Goal: Navigation & Orientation: Find specific page/section

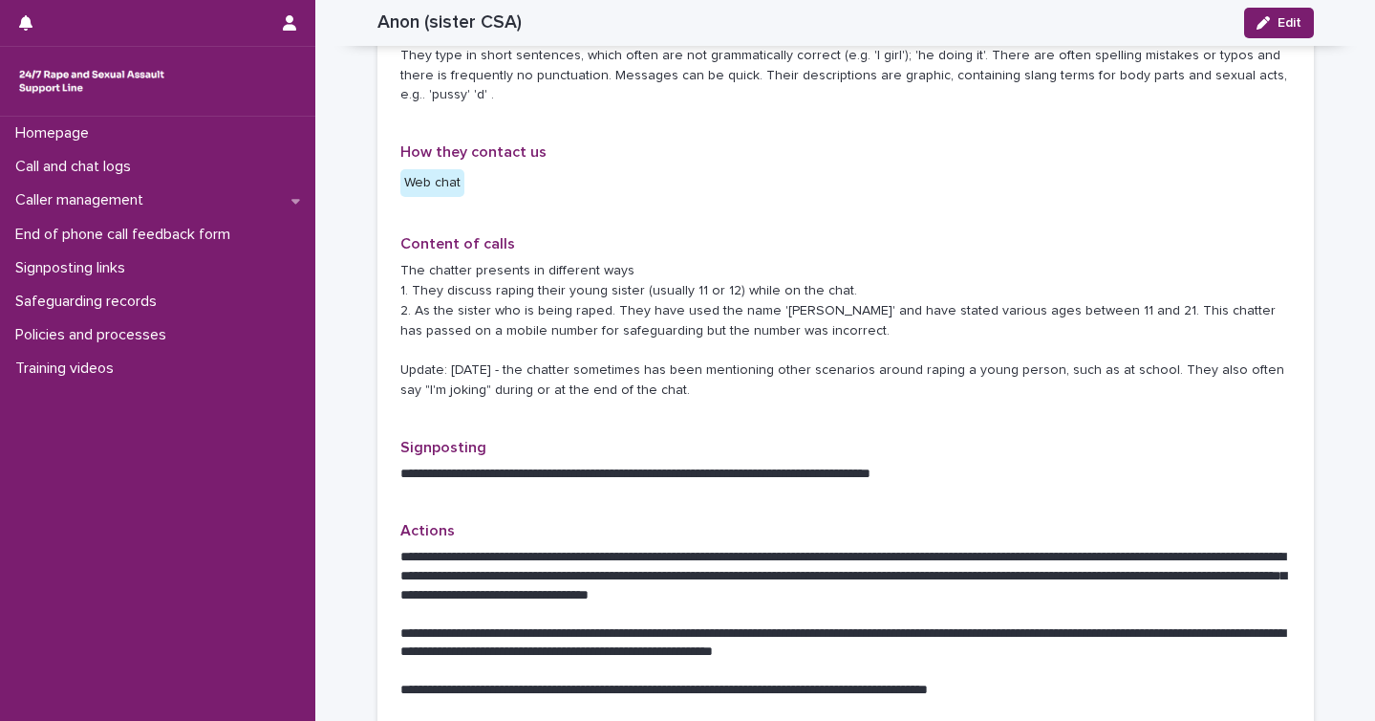
scroll to position [573, 0]
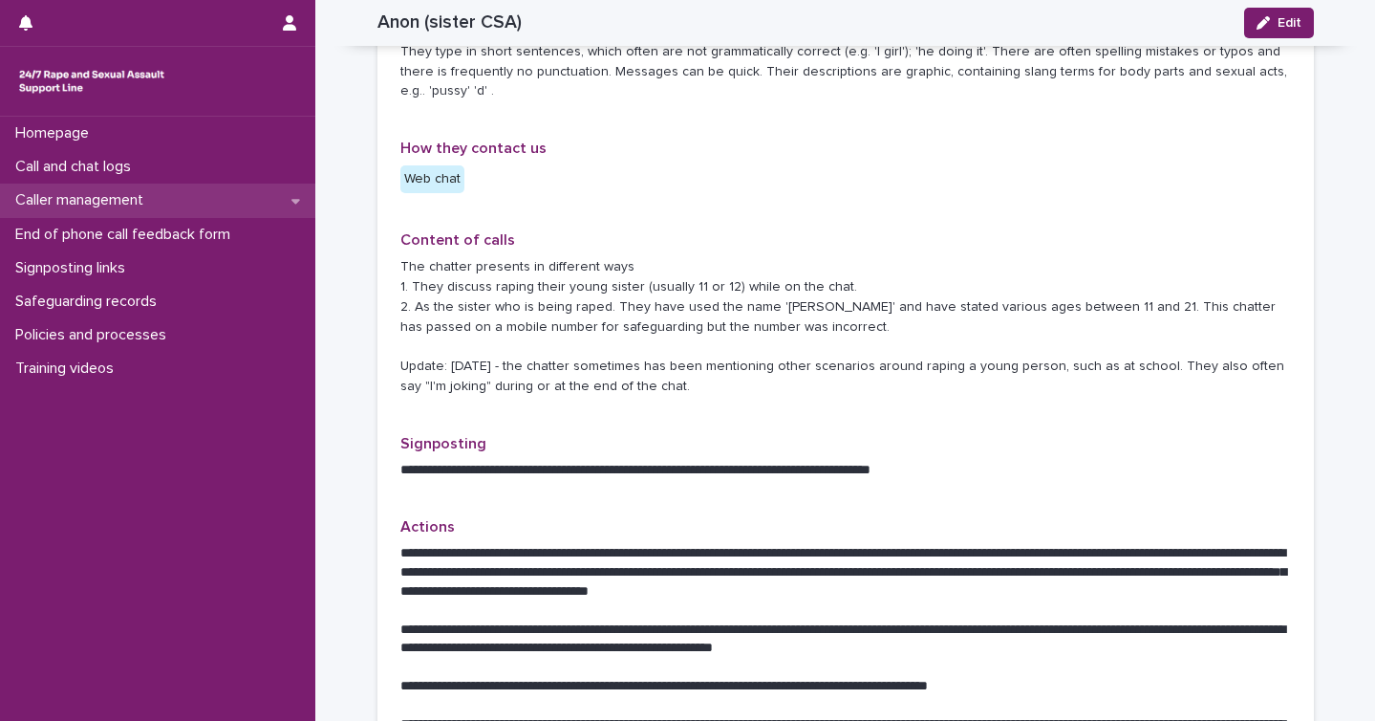
click at [295, 198] on icon at bounding box center [296, 200] width 9 height 13
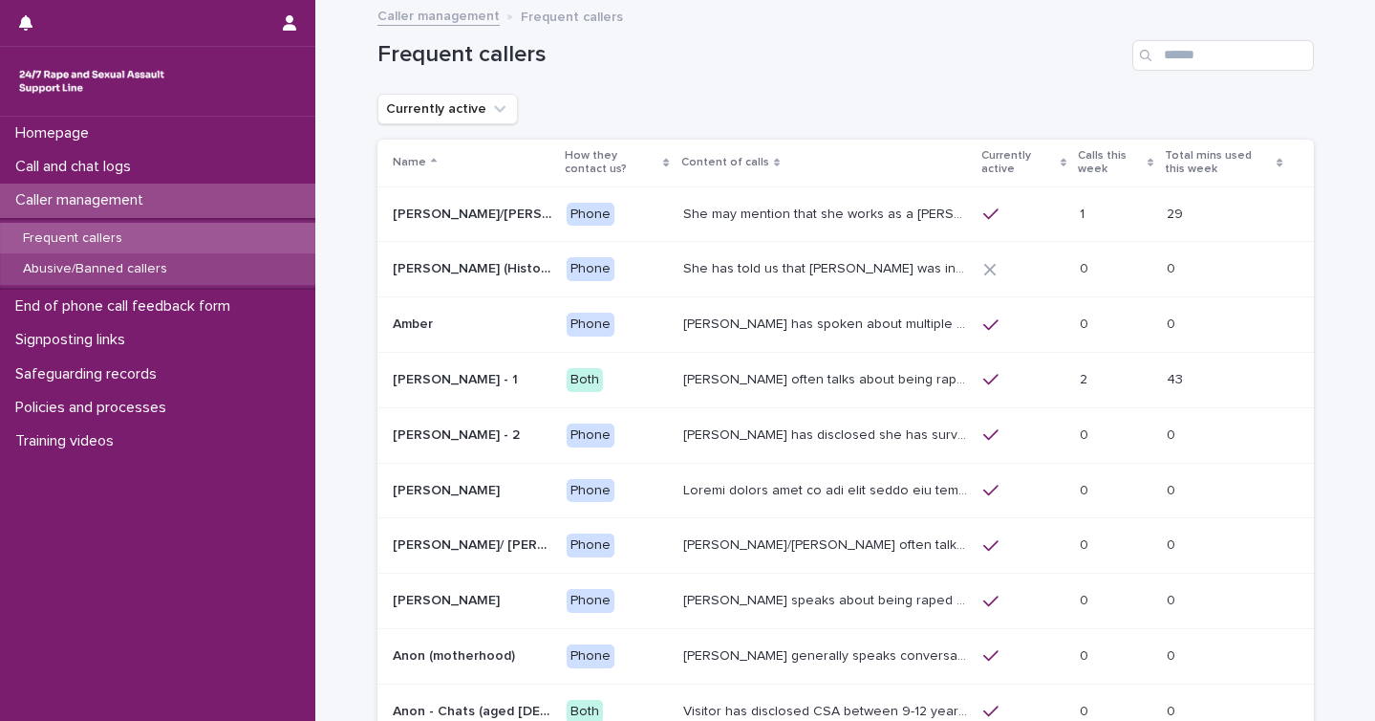
click at [209, 263] on div "Abusive/Banned callers" at bounding box center [157, 269] width 315 height 32
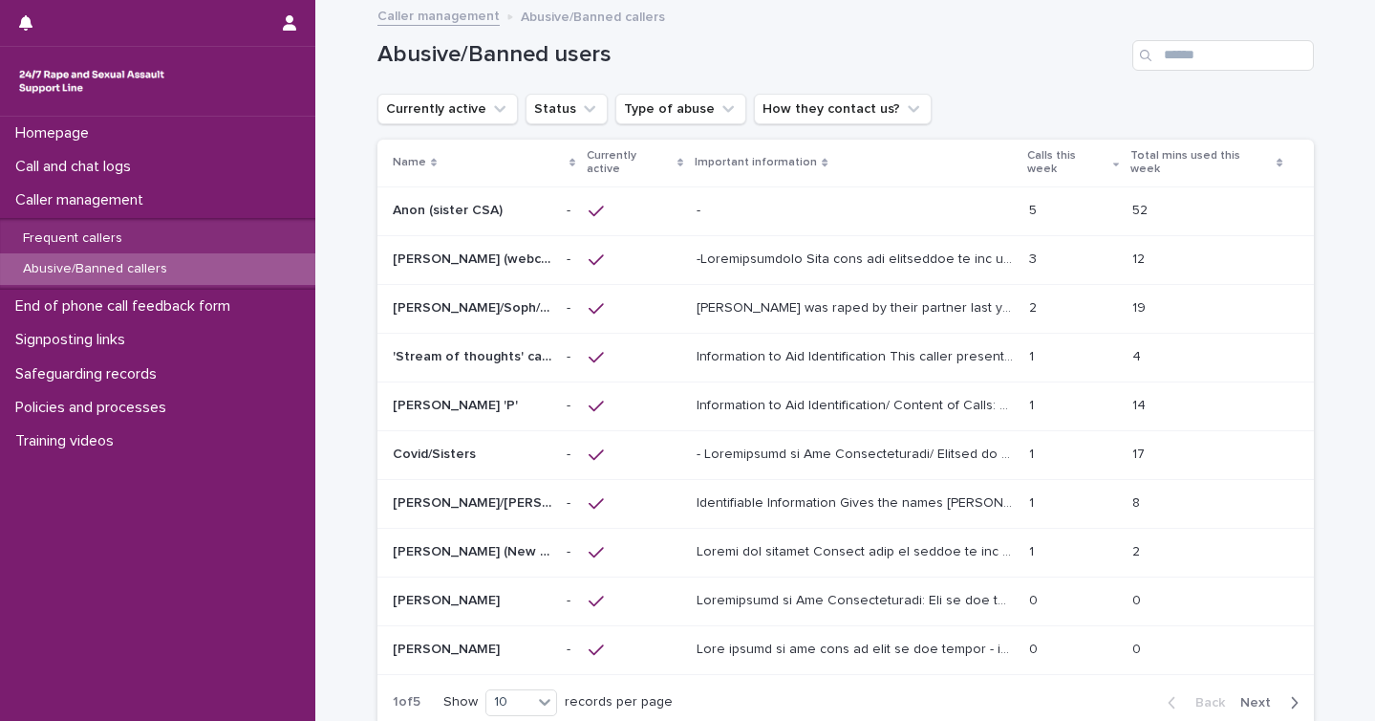
click at [495, 251] on p at bounding box center [473, 259] width 160 height 16
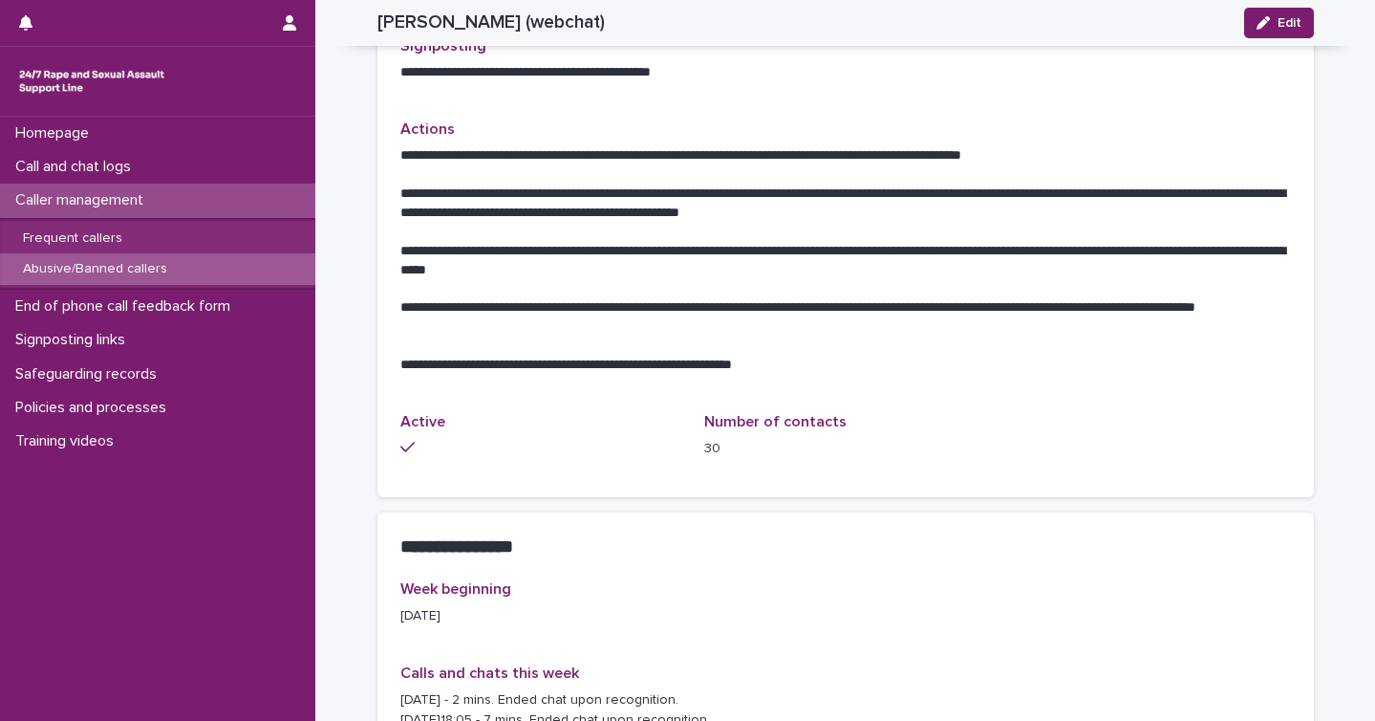
scroll to position [1120, 0]
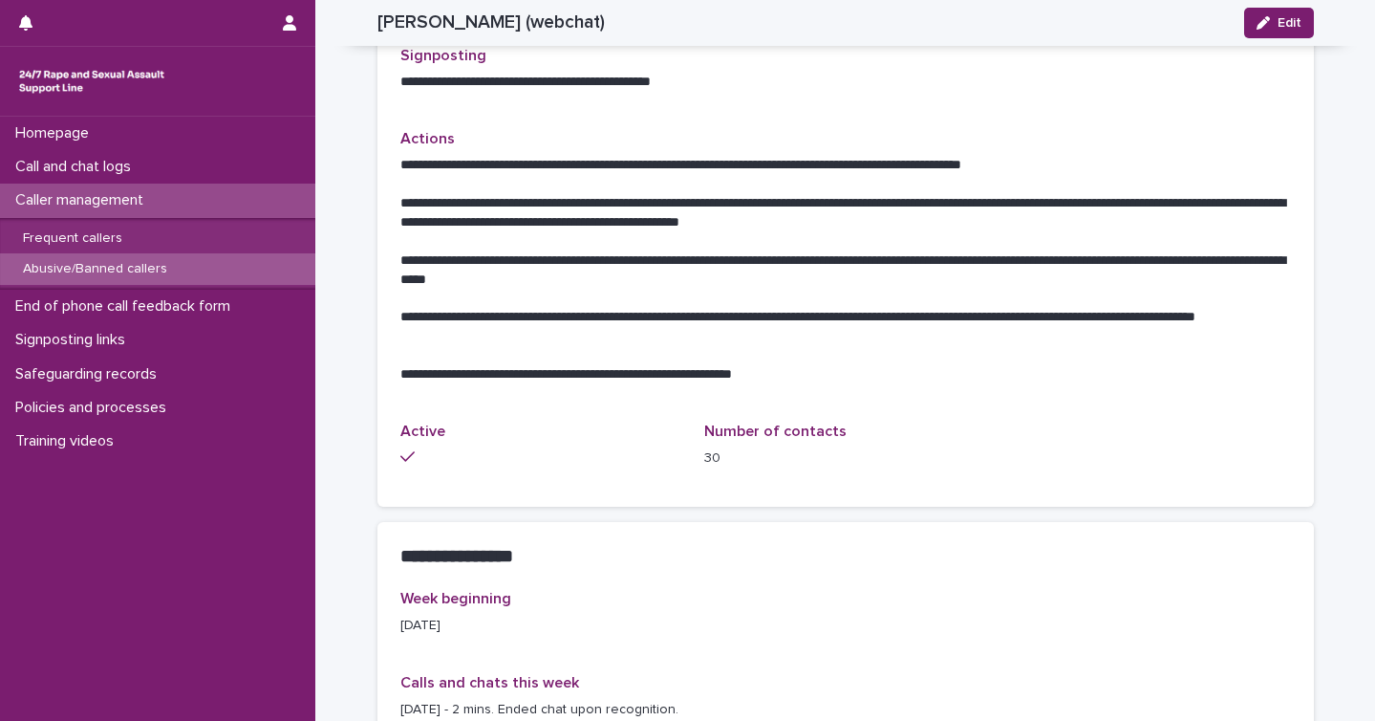
click at [175, 265] on p "Abusive/Banned callers" at bounding box center [95, 269] width 175 height 16
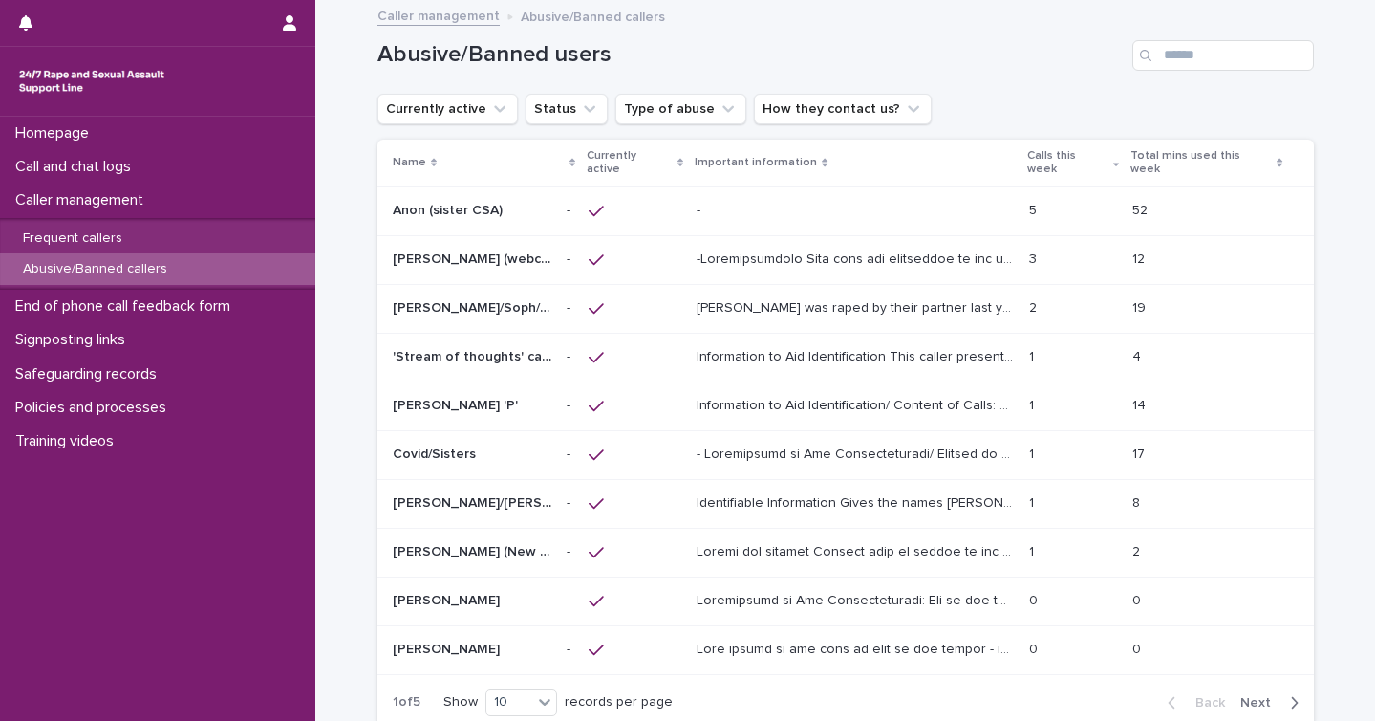
click at [423, 296] on p "[PERSON_NAME]/Soph/[PERSON_NAME]/[PERSON_NAME]/Scarlet/[PERSON_NAME] - Banned/W…" at bounding box center [474, 306] width 163 height 20
click at [425, 348] on p "'Stream of thoughts' caller/webchat user" at bounding box center [474, 355] width 163 height 20
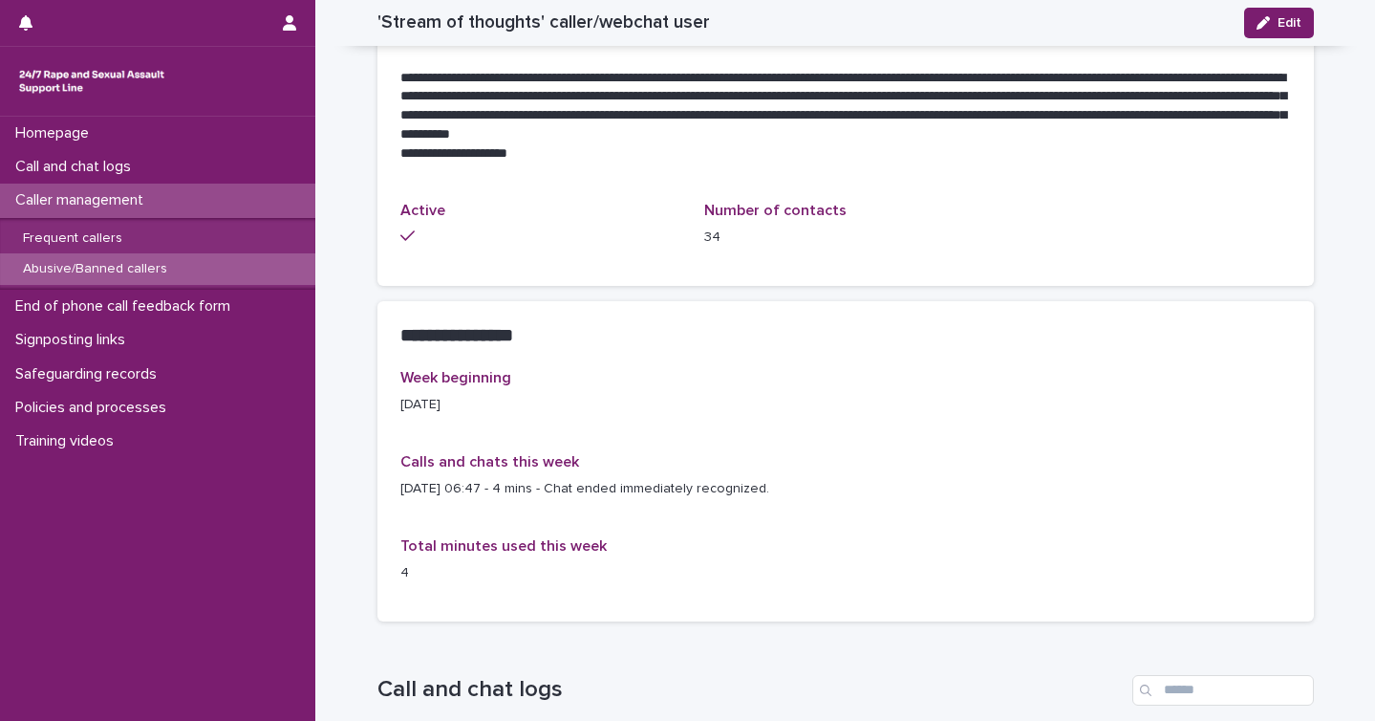
scroll to position [1198, 0]
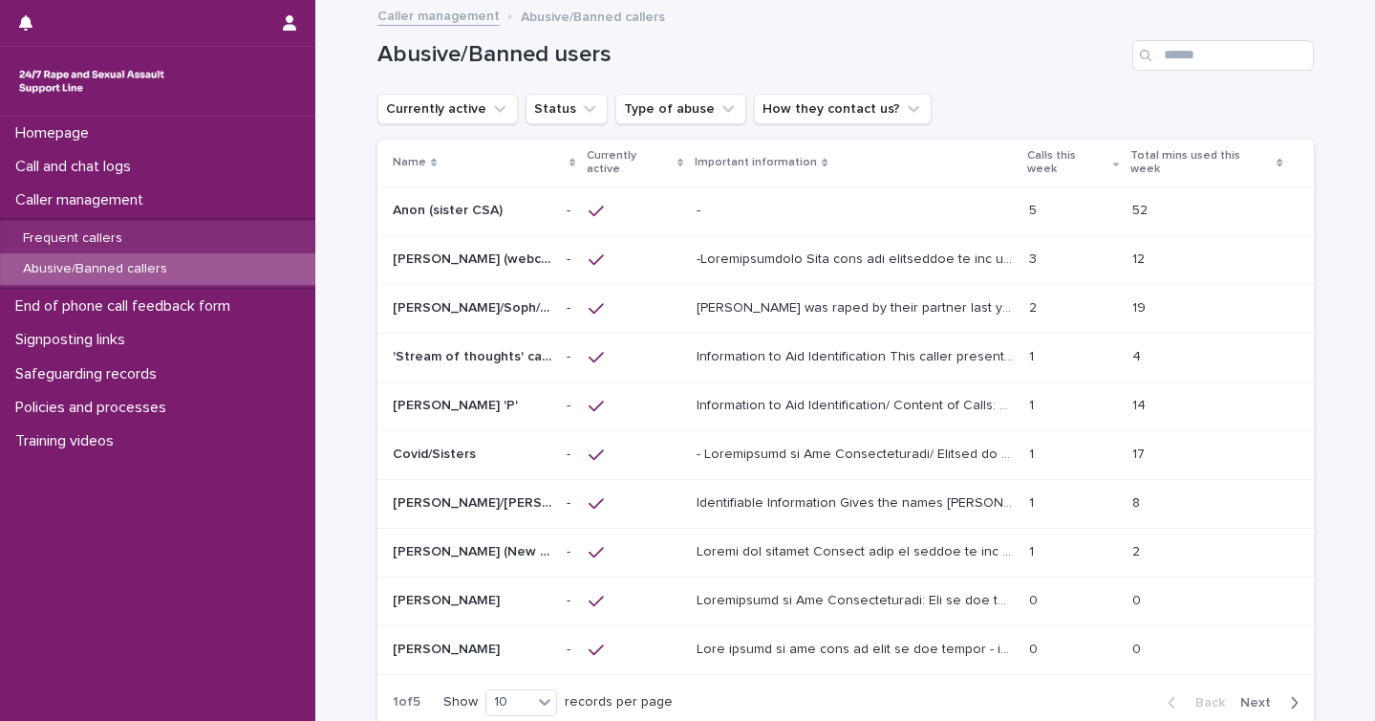
click at [434, 402] on div "[PERSON_NAME] 'P' [PERSON_NAME] 'P'" at bounding box center [473, 406] width 160 height 32
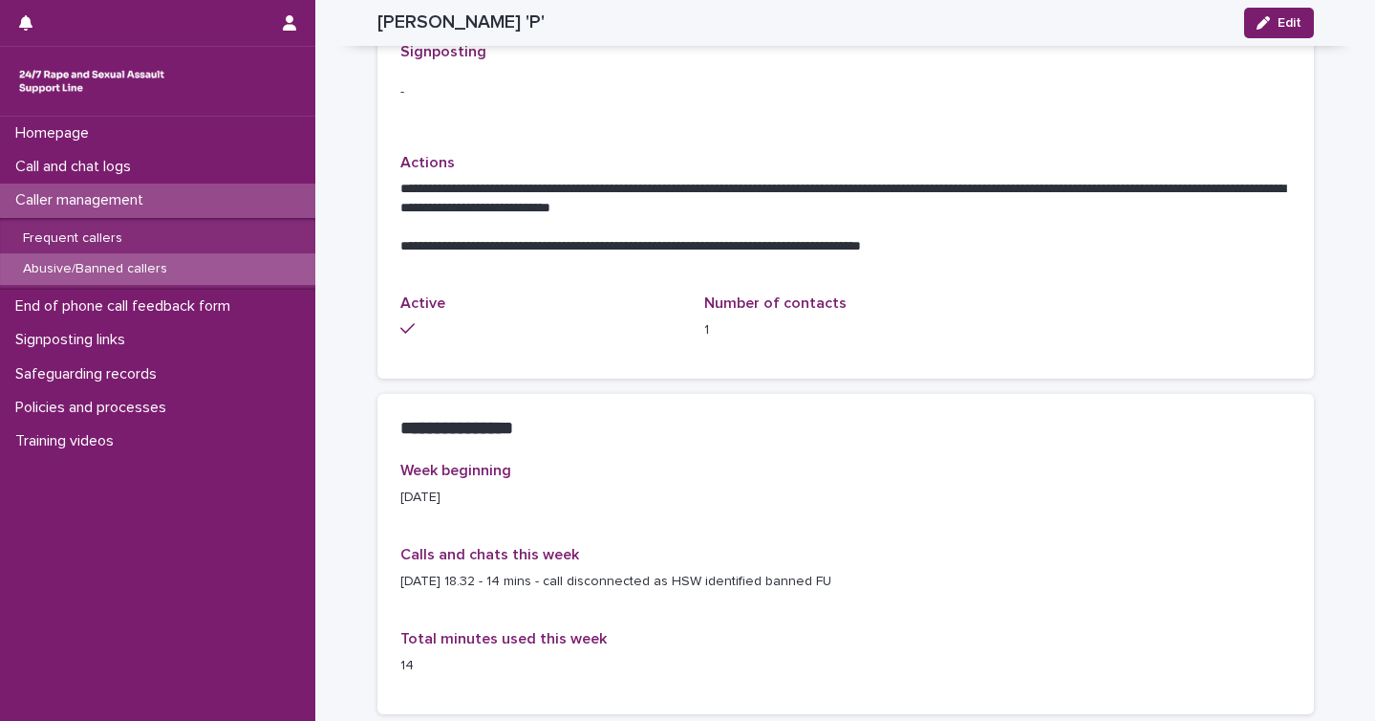
scroll to position [827, 0]
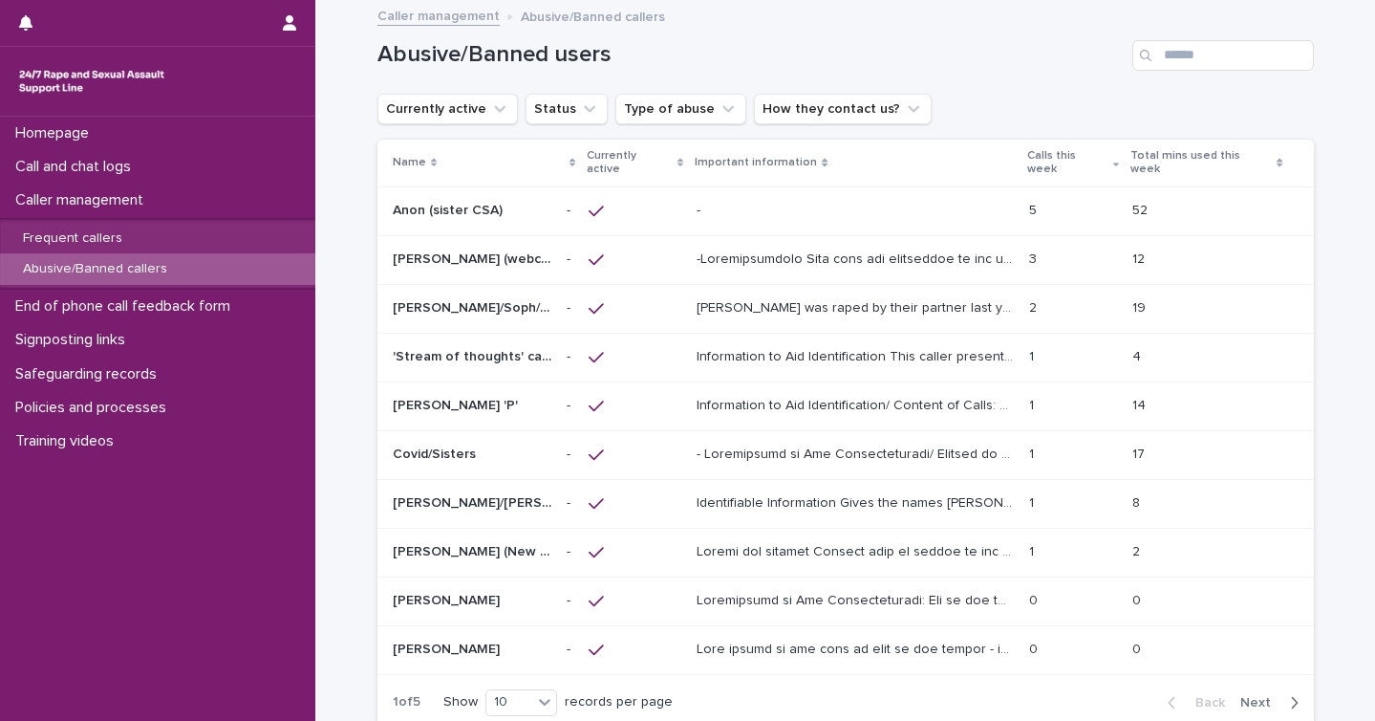
click at [453, 443] on p "Covid/Sisters" at bounding box center [436, 453] width 87 height 20
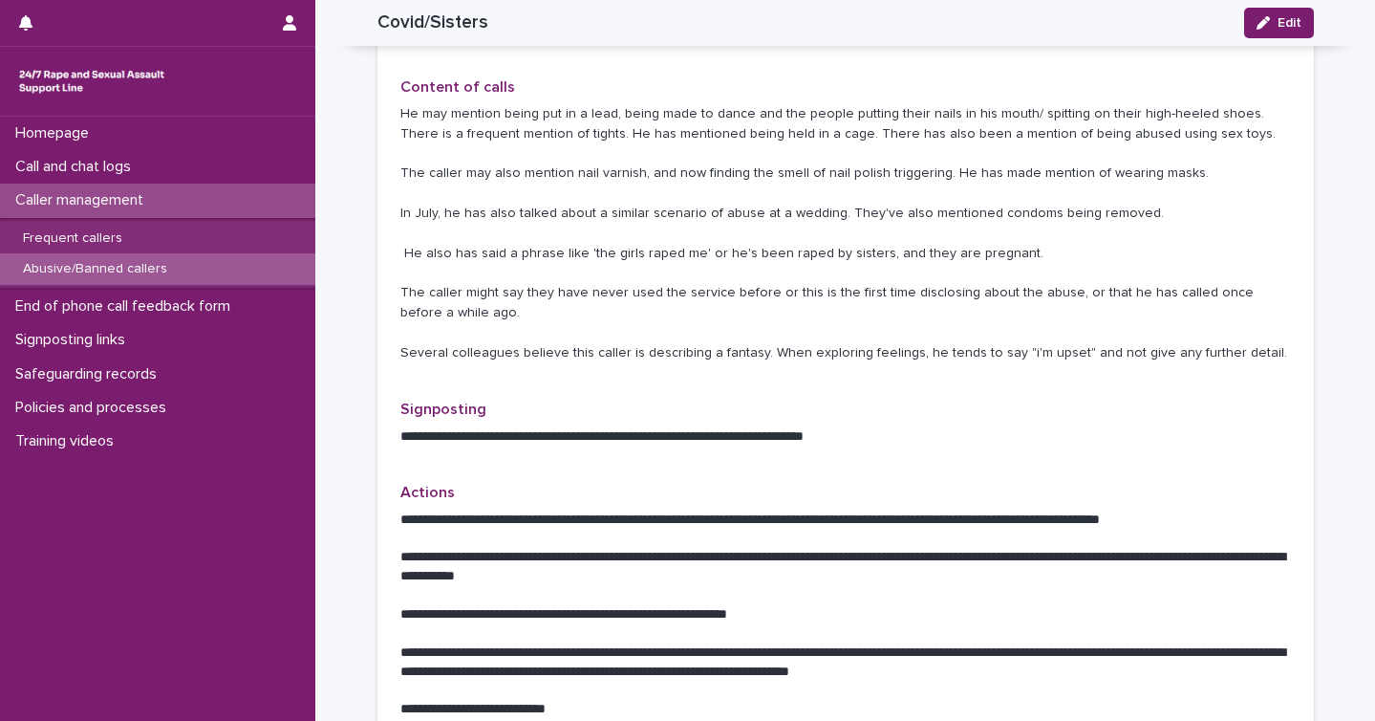
scroll to position [1069, 0]
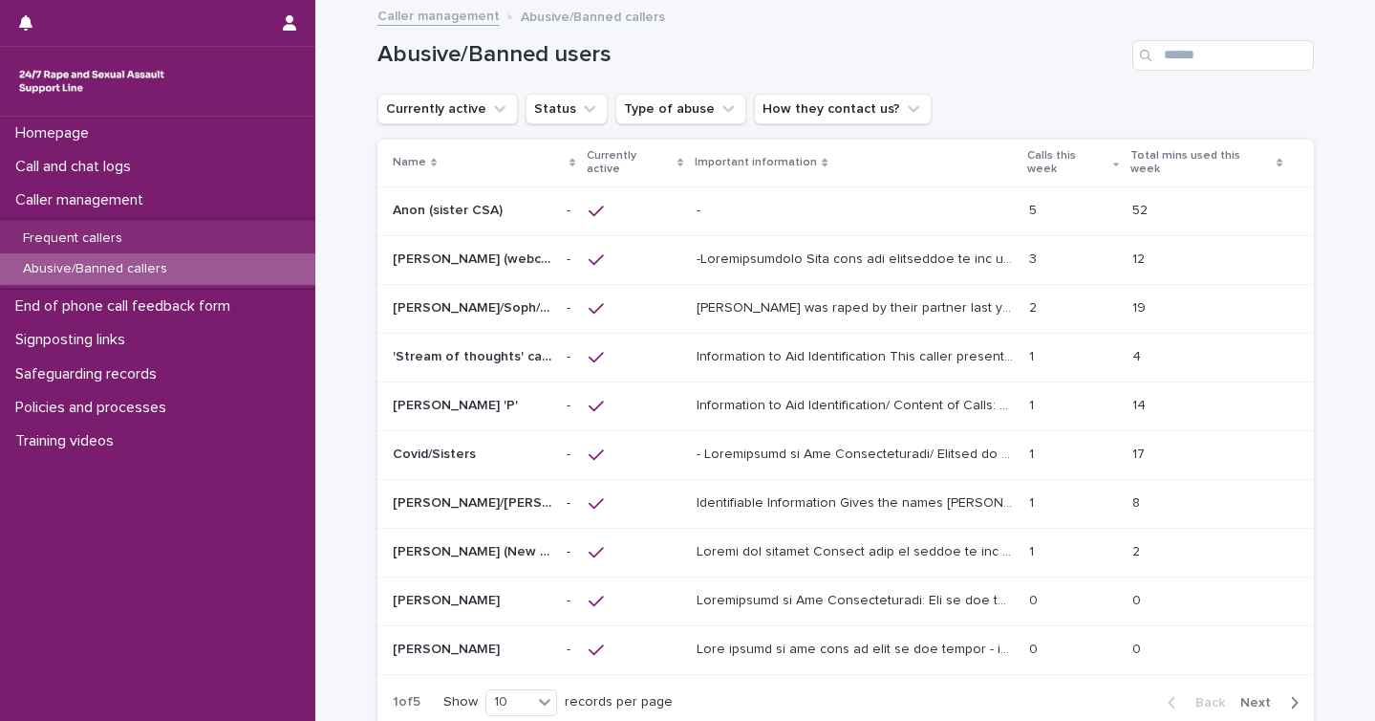
click at [468, 497] on p "[PERSON_NAME]/[PERSON_NAME]/[PERSON_NAME]/[PERSON_NAME]/[PERSON_NAME]/ [PERSON_…" at bounding box center [474, 501] width 163 height 20
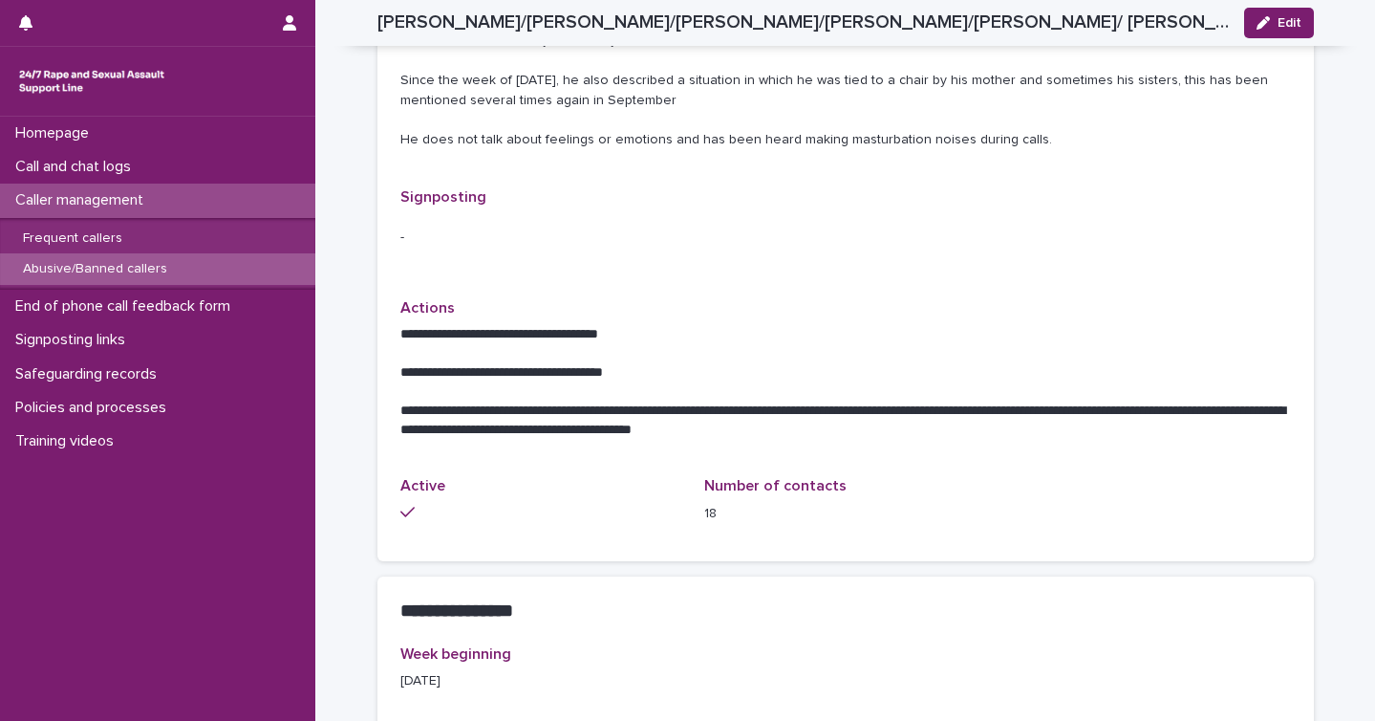
scroll to position [808, 0]
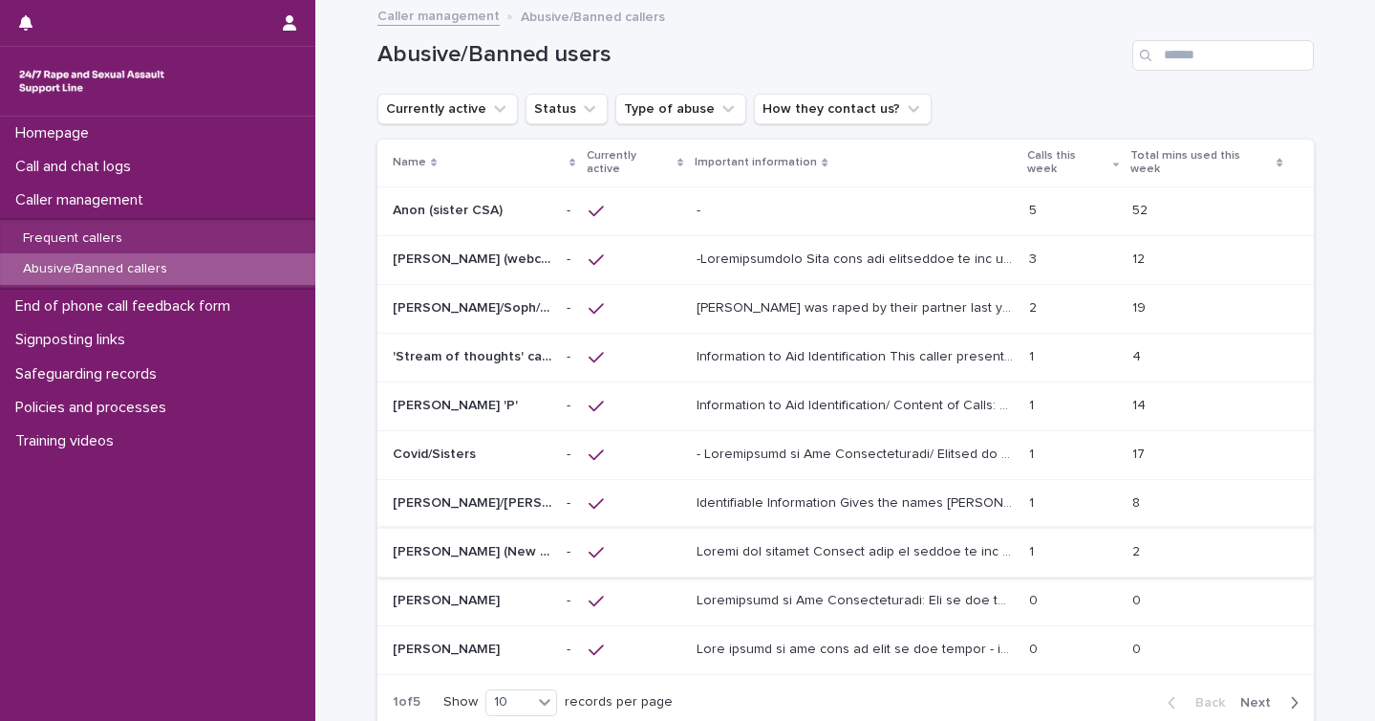
scroll to position [22, 0]
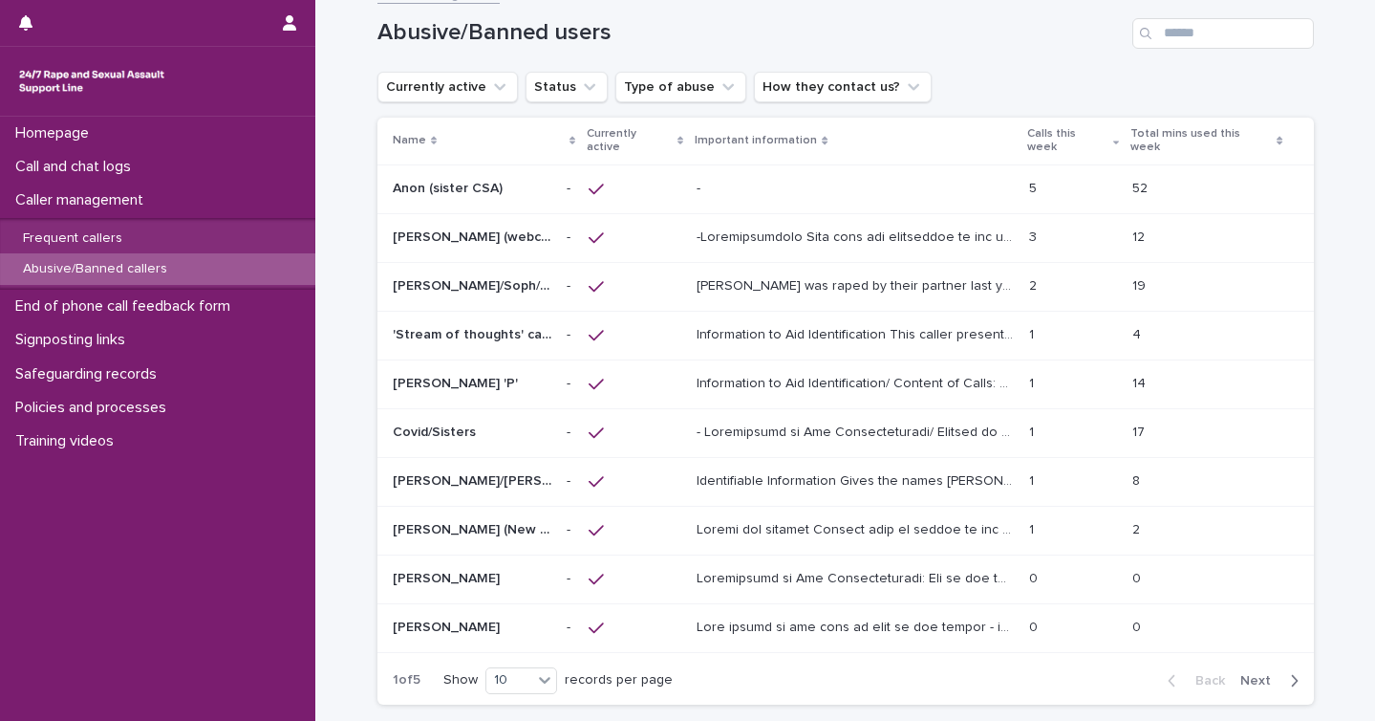
click at [495, 521] on p "[PERSON_NAME] (New caller)" at bounding box center [474, 528] width 163 height 20
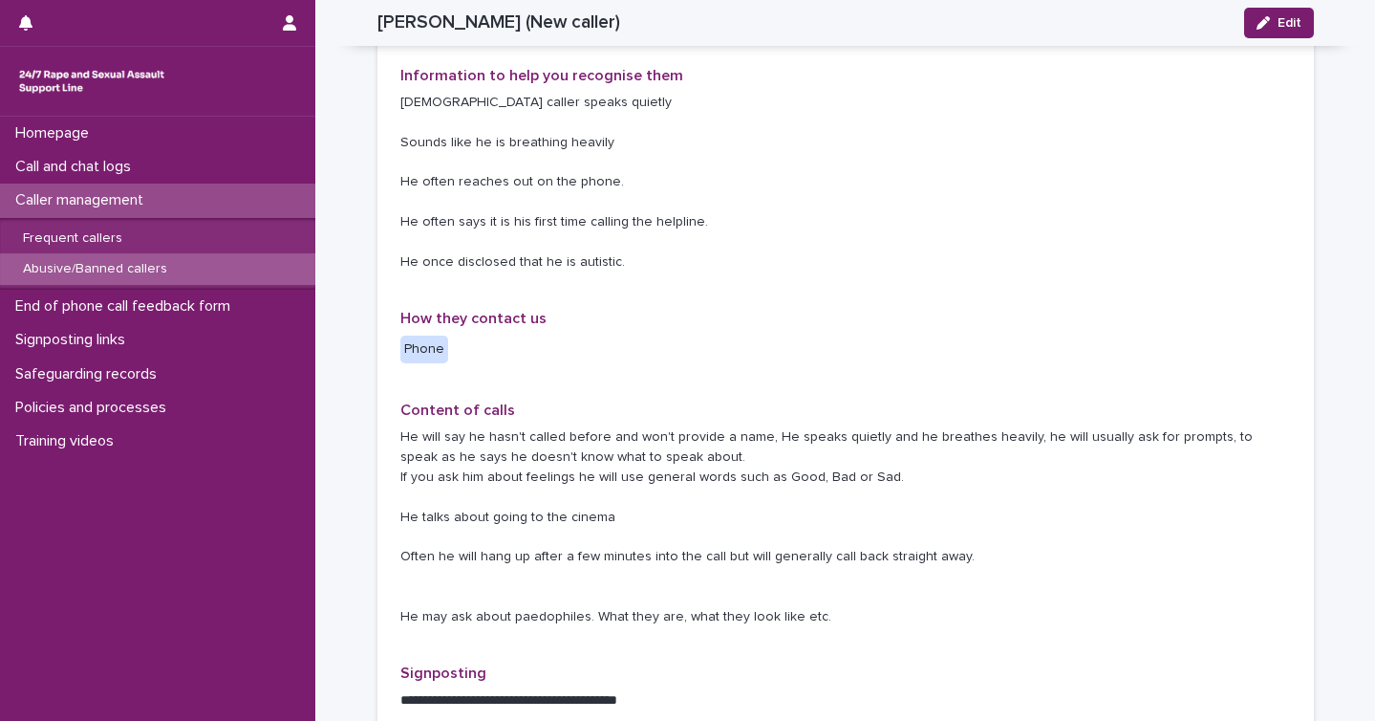
scroll to position [786, 0]
